Goal: Task Accomplishment & Management: Manage account settings

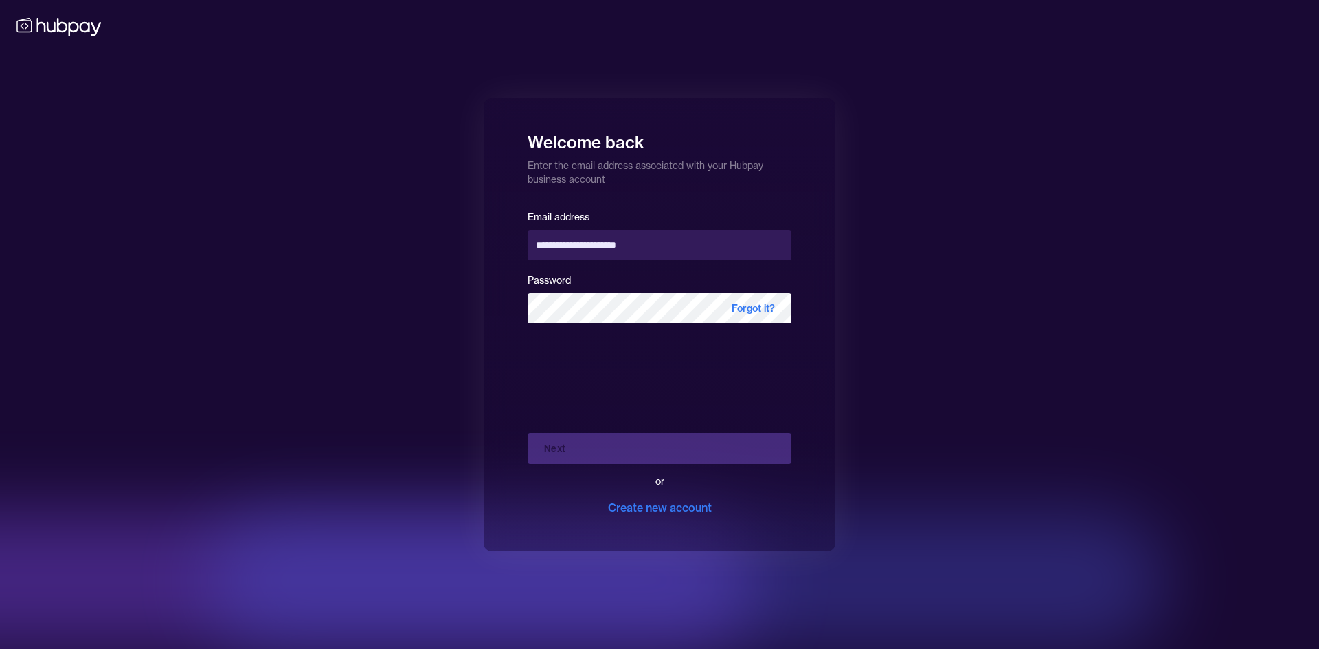
click at [584, 447] on div "Next or Create new account" at bounding box center [660, 469] width 264 height 93
click at [664, 453] on button "Next" at bounding box center [660, 449] width 264 height 30
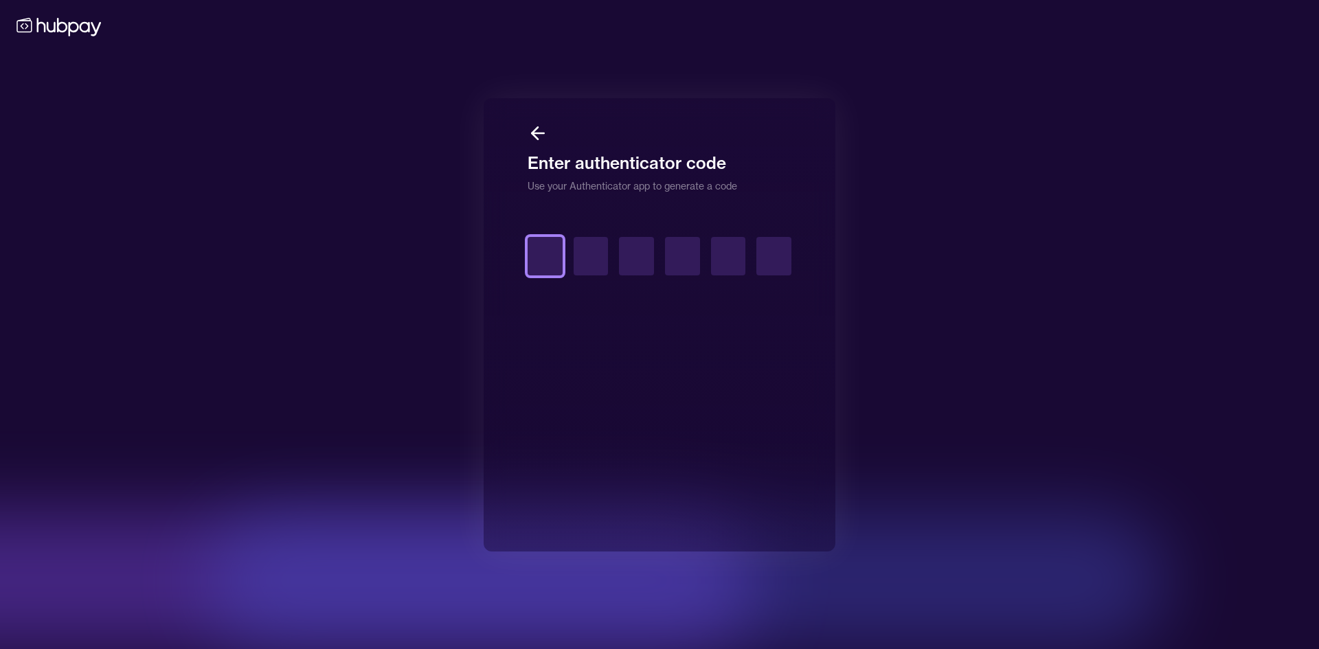
type input "*"
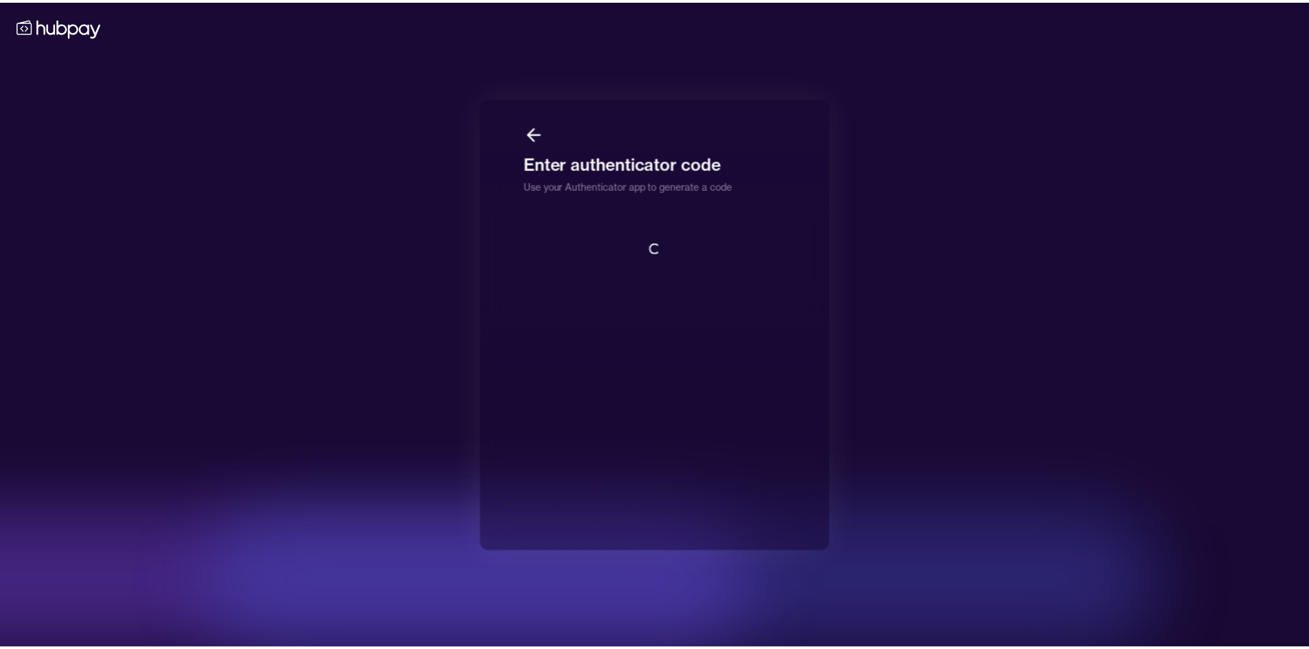
scroll to position [1, 0]
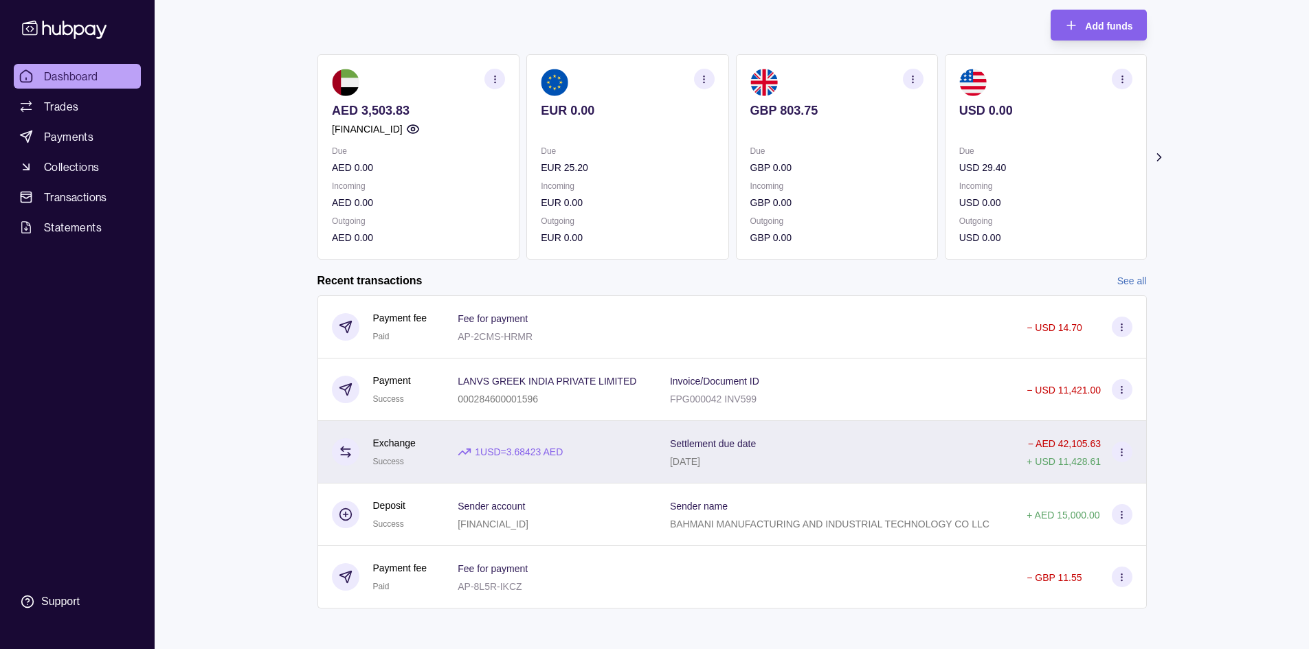
scroll to position [82, 0]
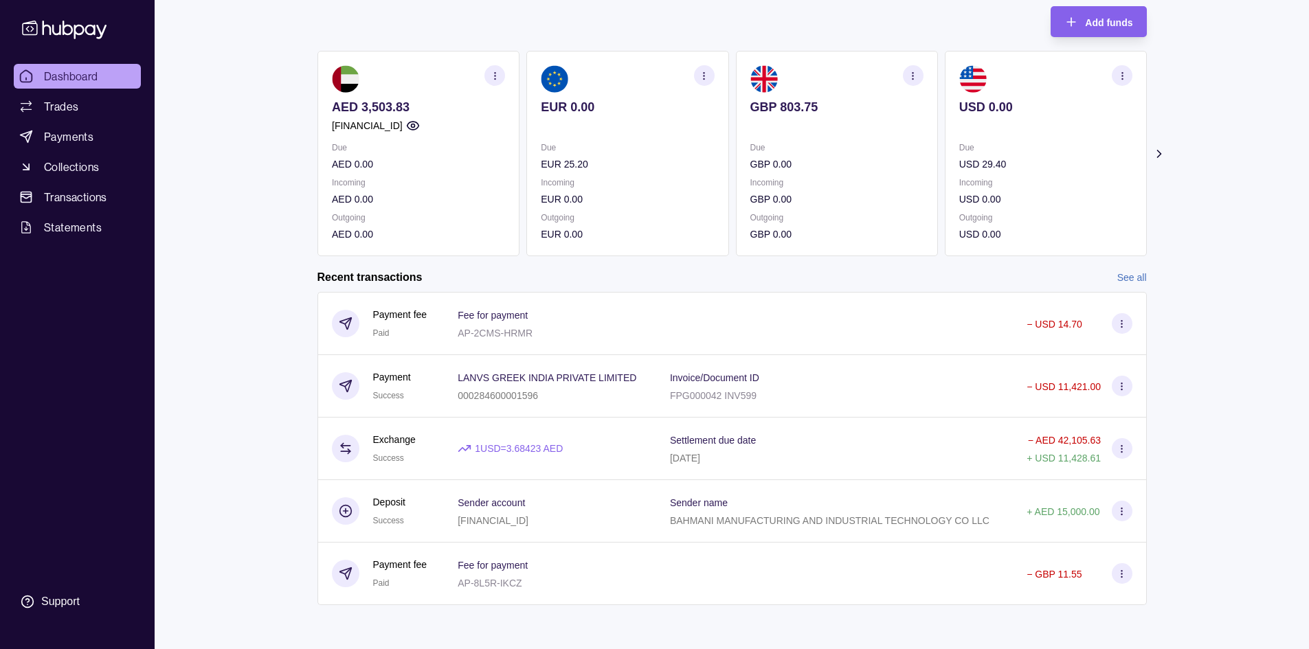
click at [1138, 273] on link "See all" at bounding box center [1132, 277] width 30 height 15
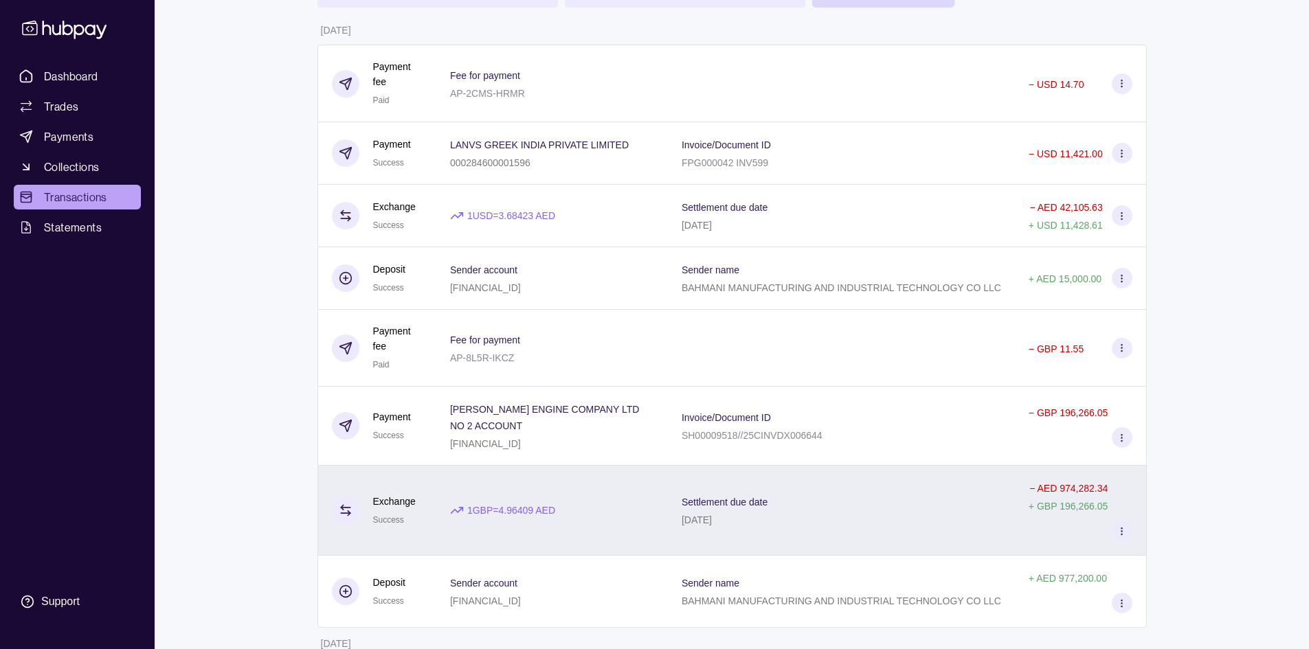
scroll to position [137, 0]
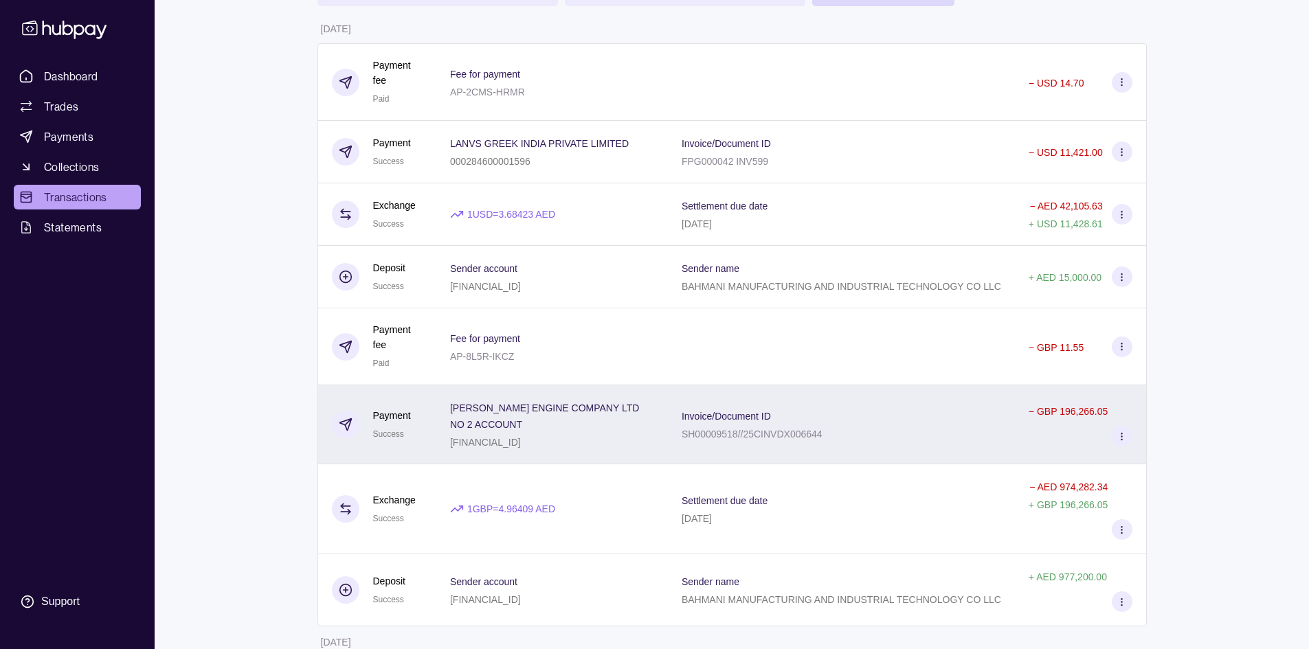
click at [838, 412] on div "Invoice/Document ID SH00009518//25CINVDX006644" at bounding box center [841, 424] width 319 height 34
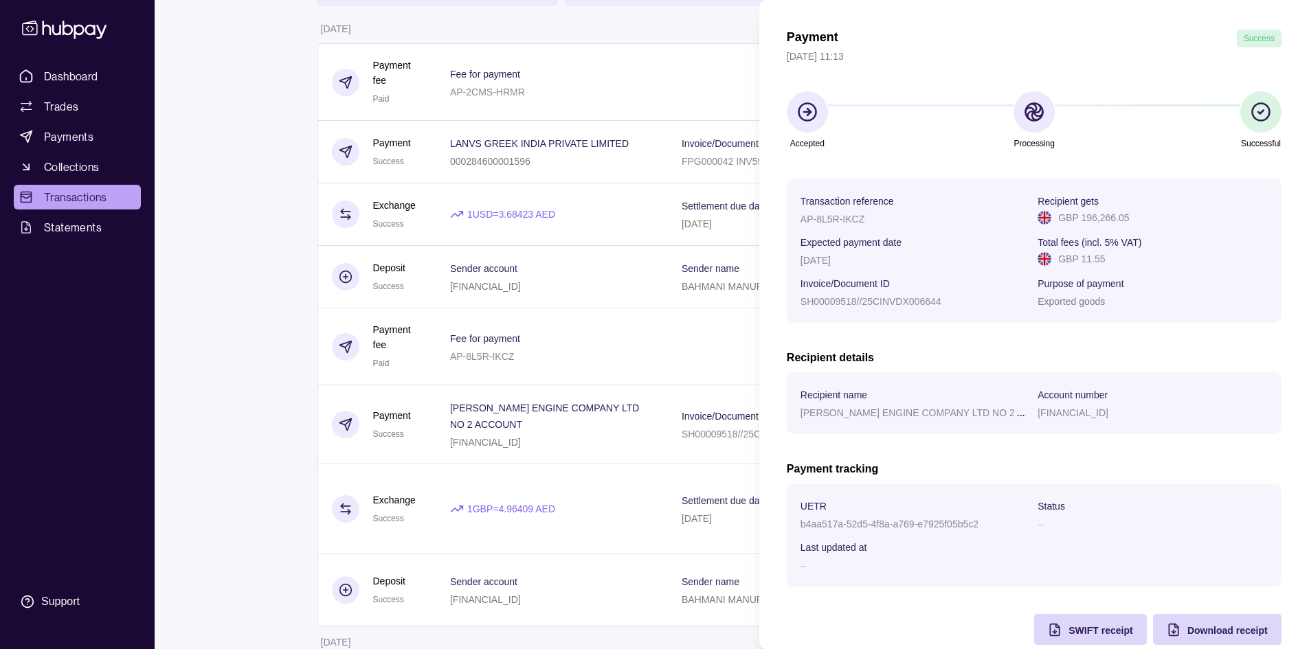
scroll to position [67, 0]
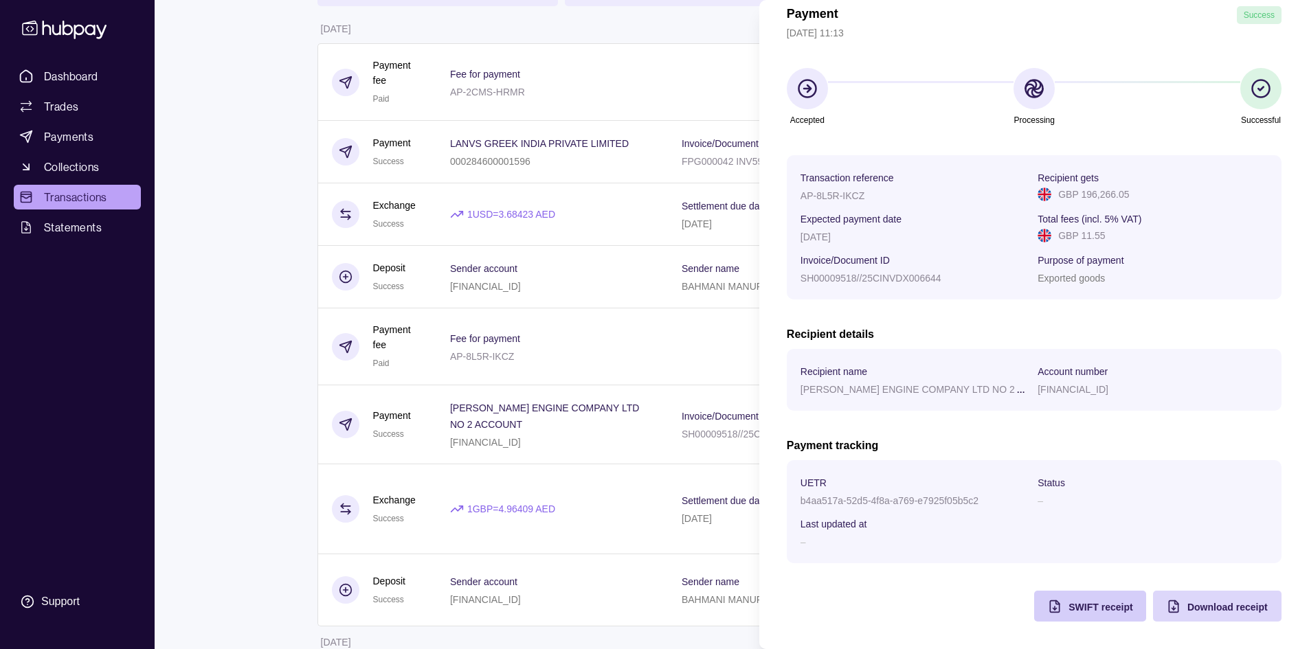
click at [1108, 611] on span "SWIFT receipt" at bounding box center [1100, 607] width 64 height 11
click at [1110, 189] on p "GBP 196,266.05" at bounding box center [1093, 194] width 71 height 15
click at [1070, 192] on p "GBP 196,266.05" at bounding box center [1093, 194] width 71 height 15
drag, startPoint x: 1053, startPoint y: 196, endPoint x: 1127, endPoint y: 196, distance: 74.2
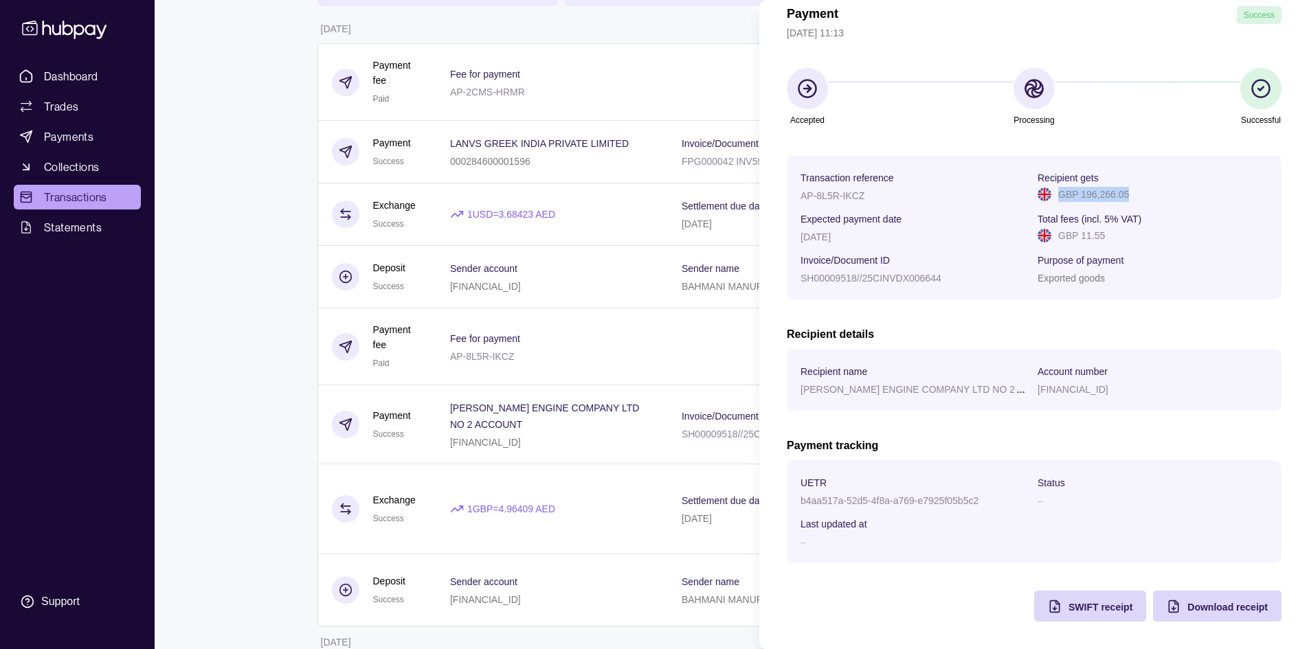
click at [1127, 196] on div "GBP 196,266.05" at bounding box center [1152, 194] width 230 height 15
copy p "GBP 196,266.05"
